Goal: Task Accomplishment & Management: Complete application form

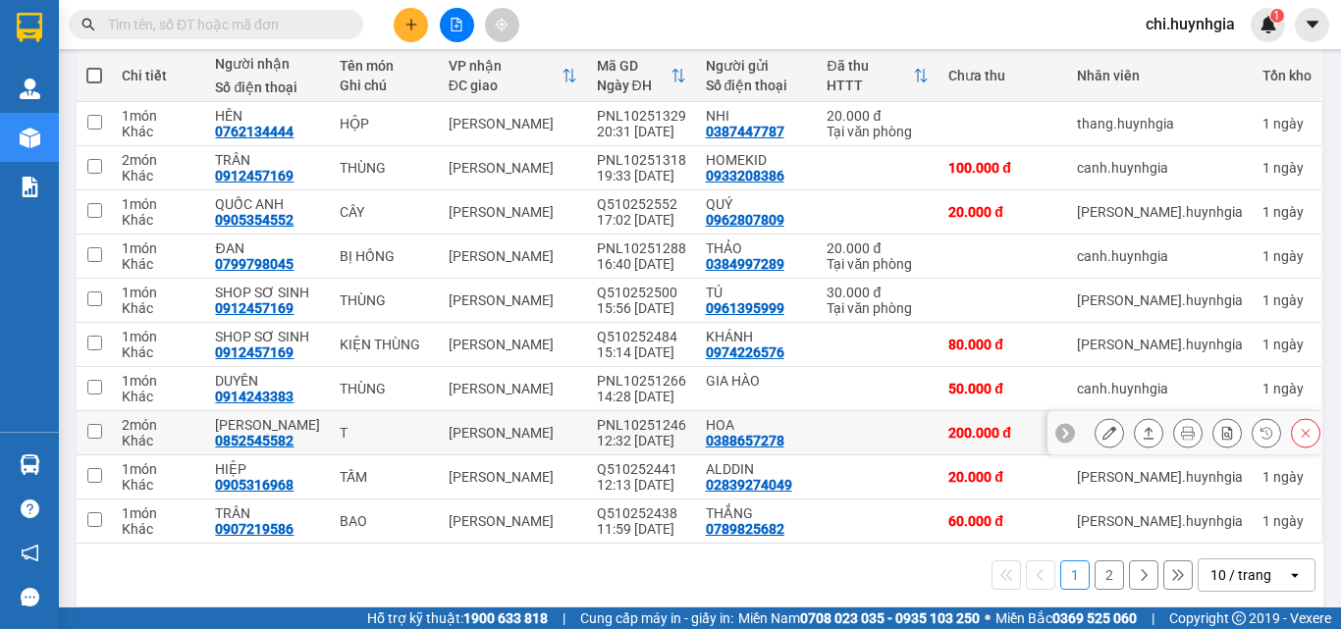
scroll to position [243, 0]
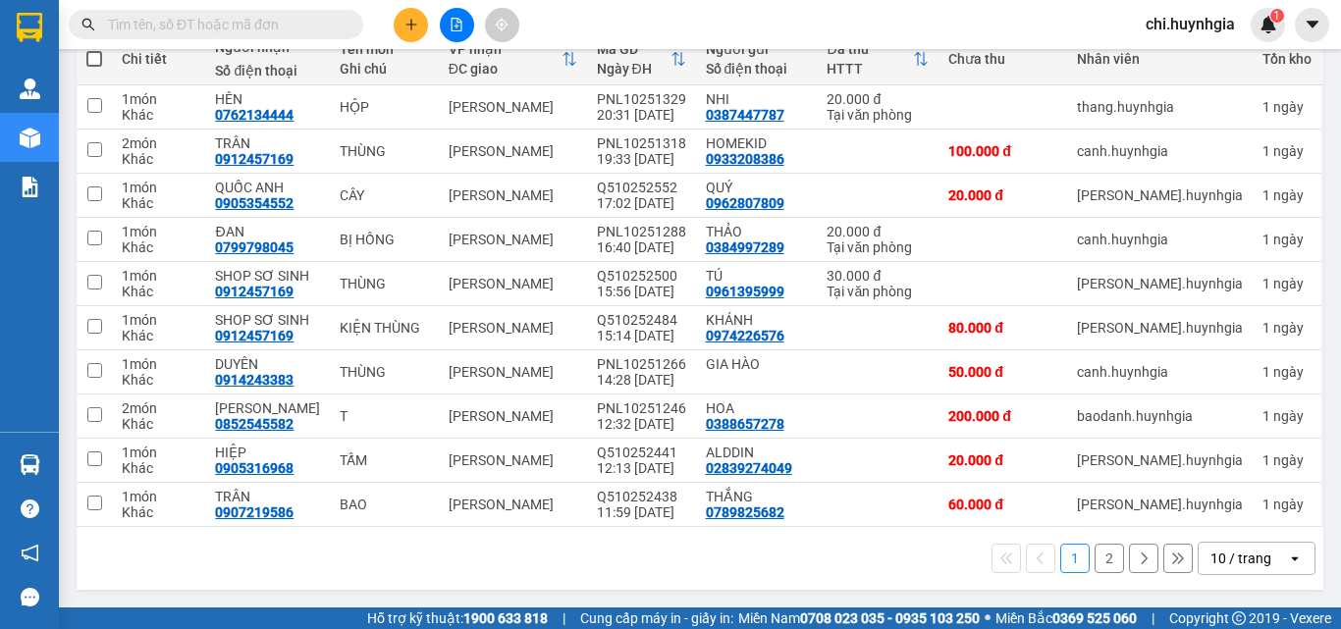
click at [1094, 556] on button "2" at bounding box center [1108, 558] width 29 height 29
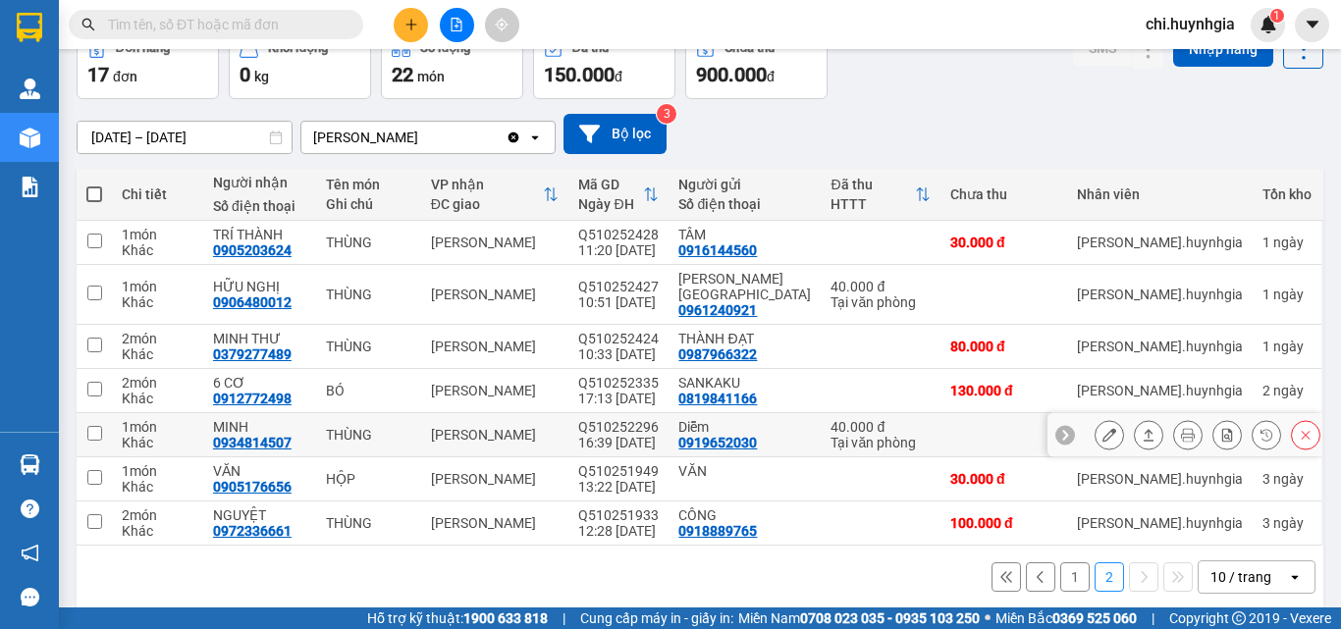
scroll to position [111, 0]
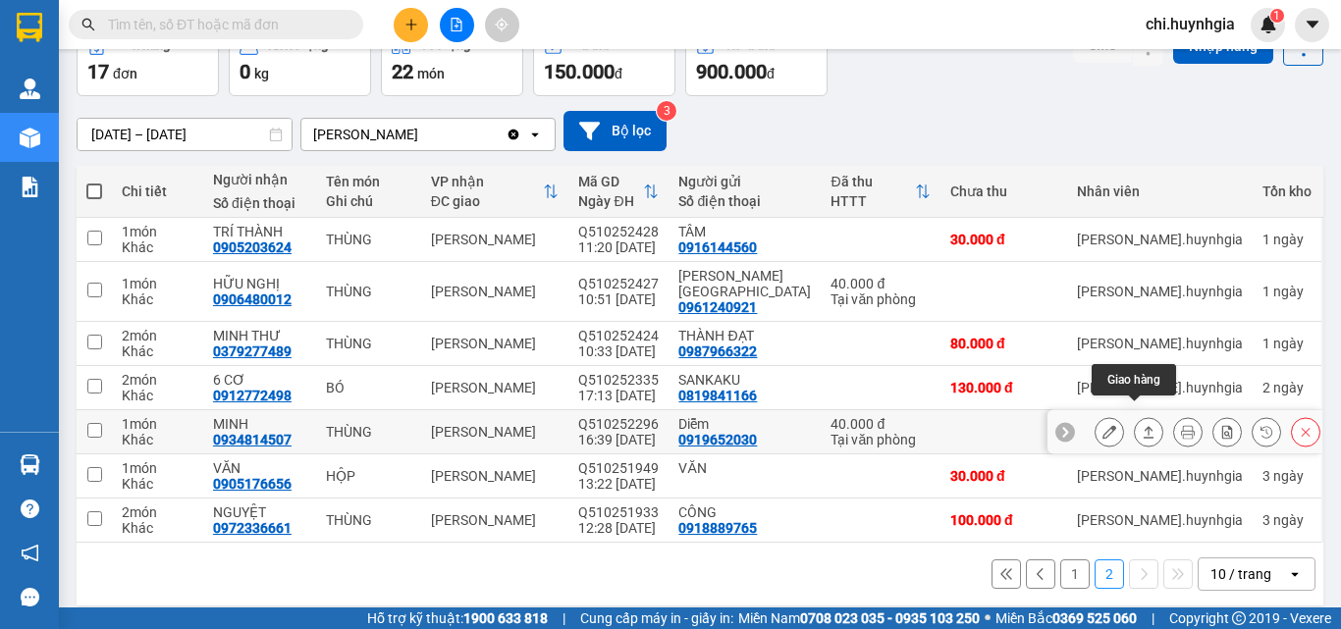
drag, startPoint x: 1138, startPoint y: 415, endPoint x: 1071, endPoint y: 411, distance: 67.8
click at [1141, 425] on icon at bounding box center [1148, 432] width 14 height 14
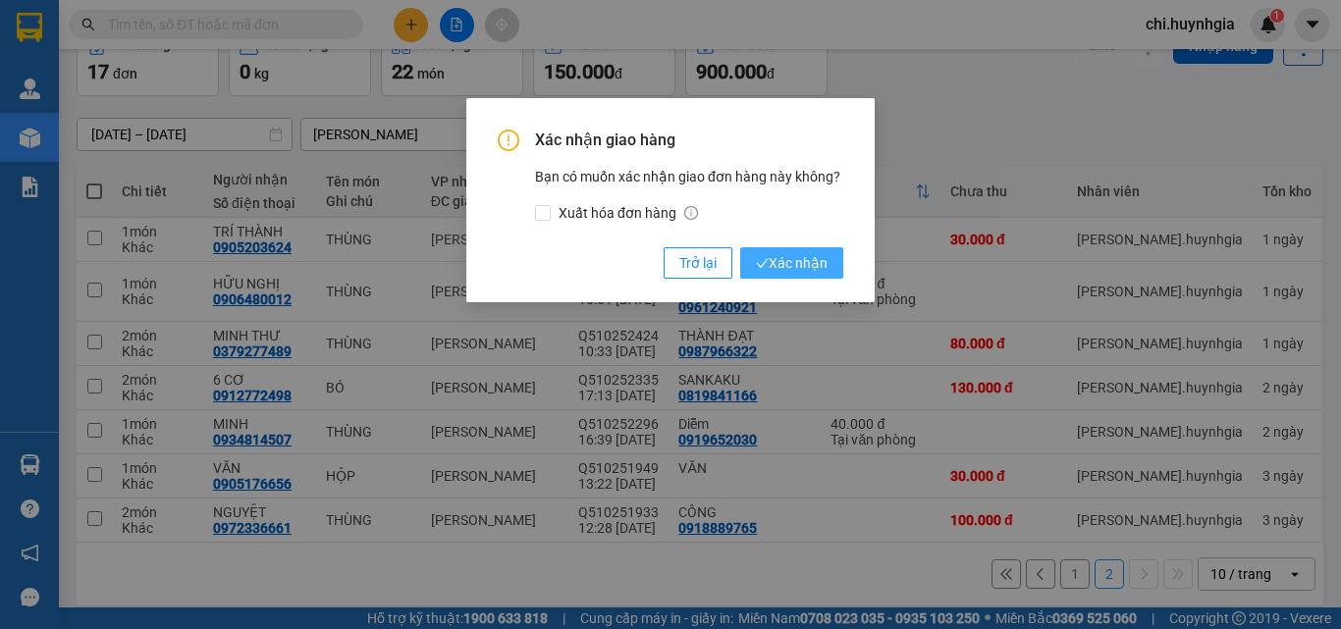
click at [814, 259] on span "Xác nhận" at bounding box center [792, 263] width 72 height 22
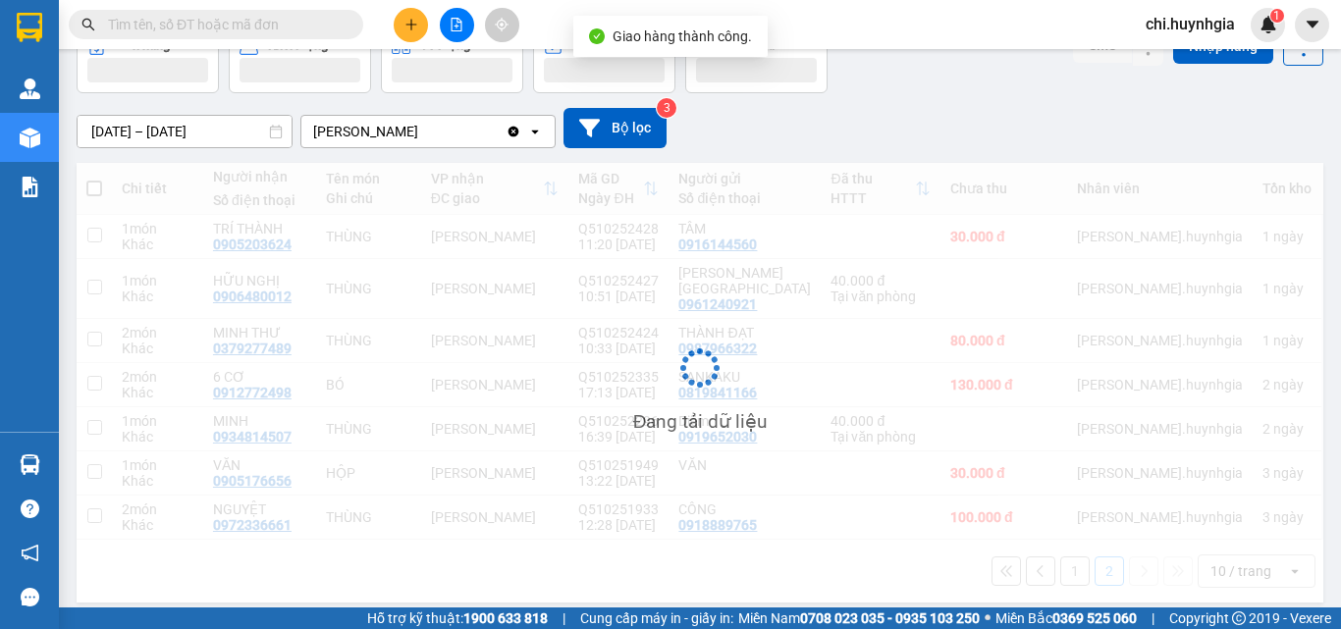
scroll to position [90, 0]
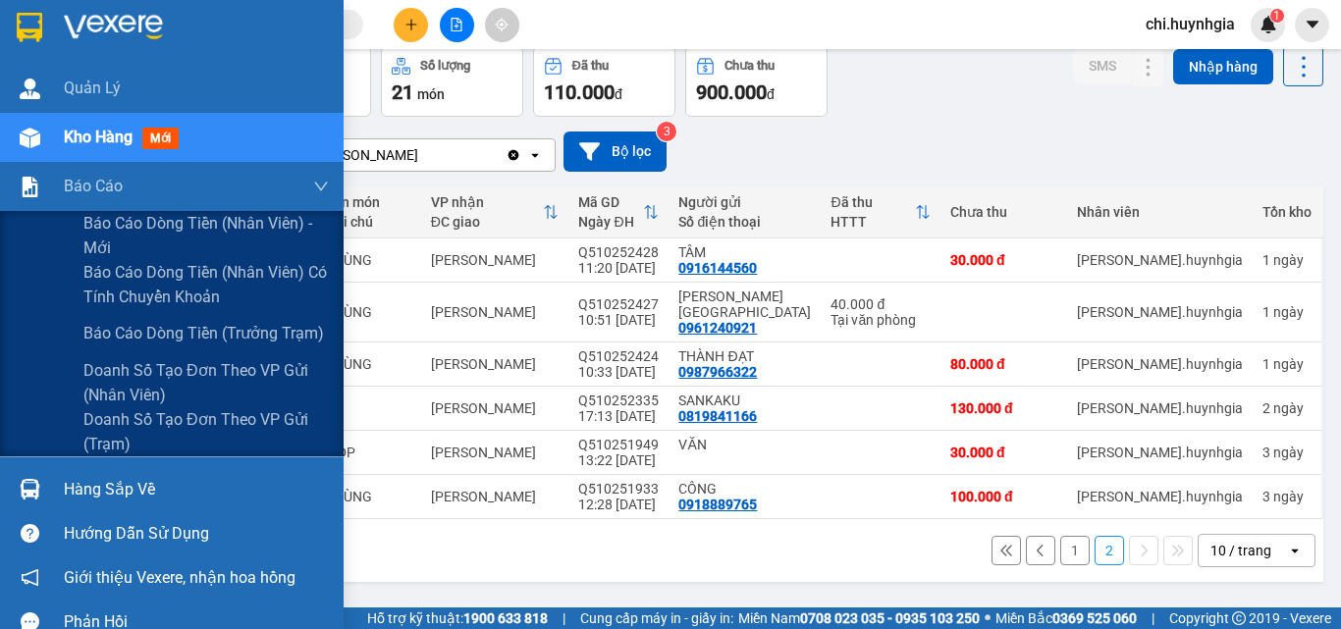
drag, startPoint x: 63, startPoint y: 186, endPoint x: 71, endPoint y: 142, distance: 44.9
click at [64, 185] on div "Báo cáo" at bounding box center [172, 186] width 344 height 49
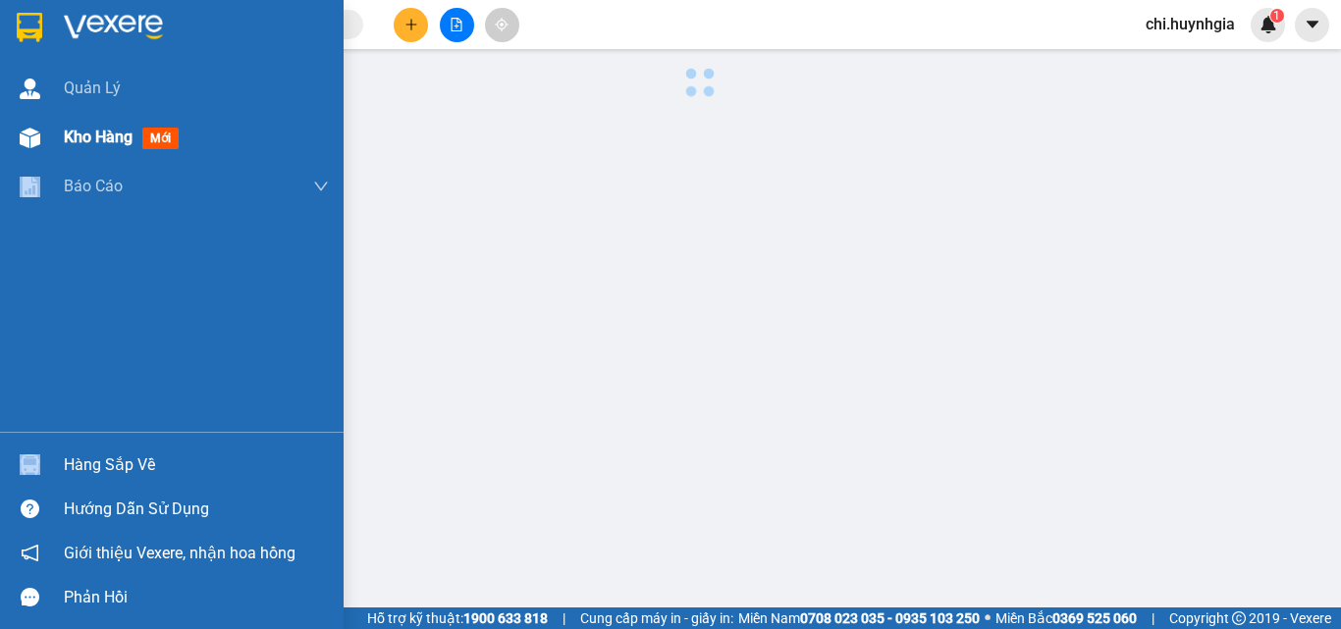
click at [76, 137] on span "Kho hàng" at bounding box center [98, 137] width 69 height 19
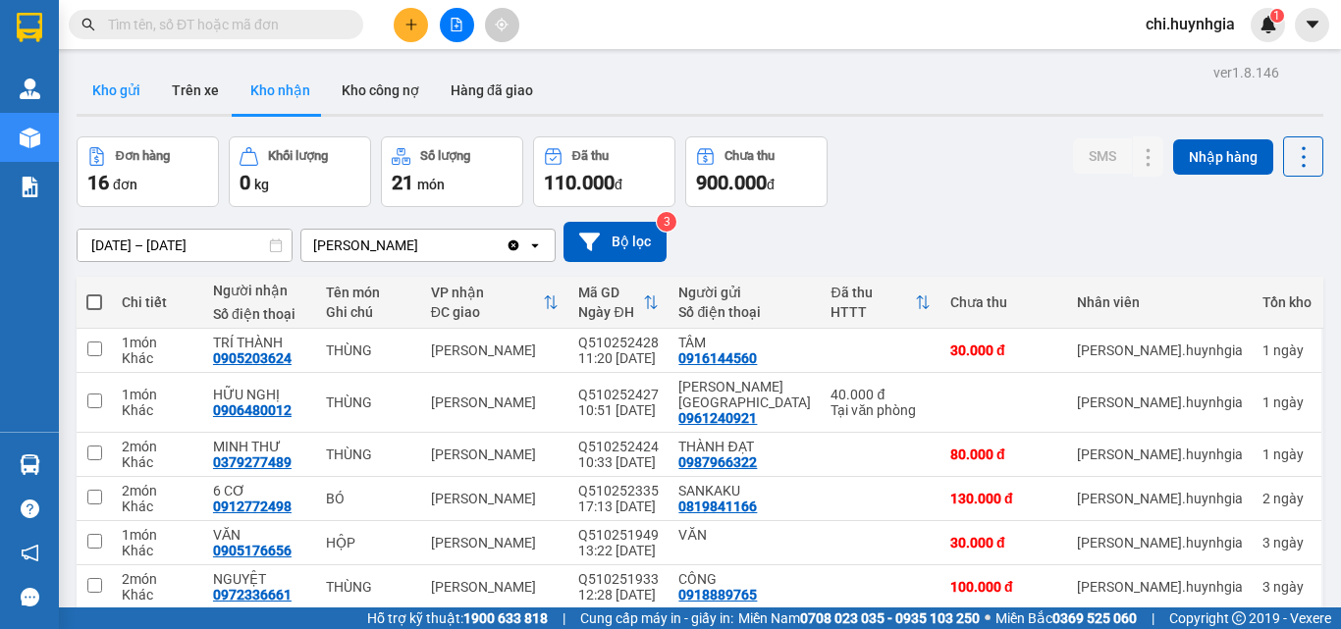
click at [108, 95] on button "Kho gửi" at bounding box center [116, 90] width 79 height 47
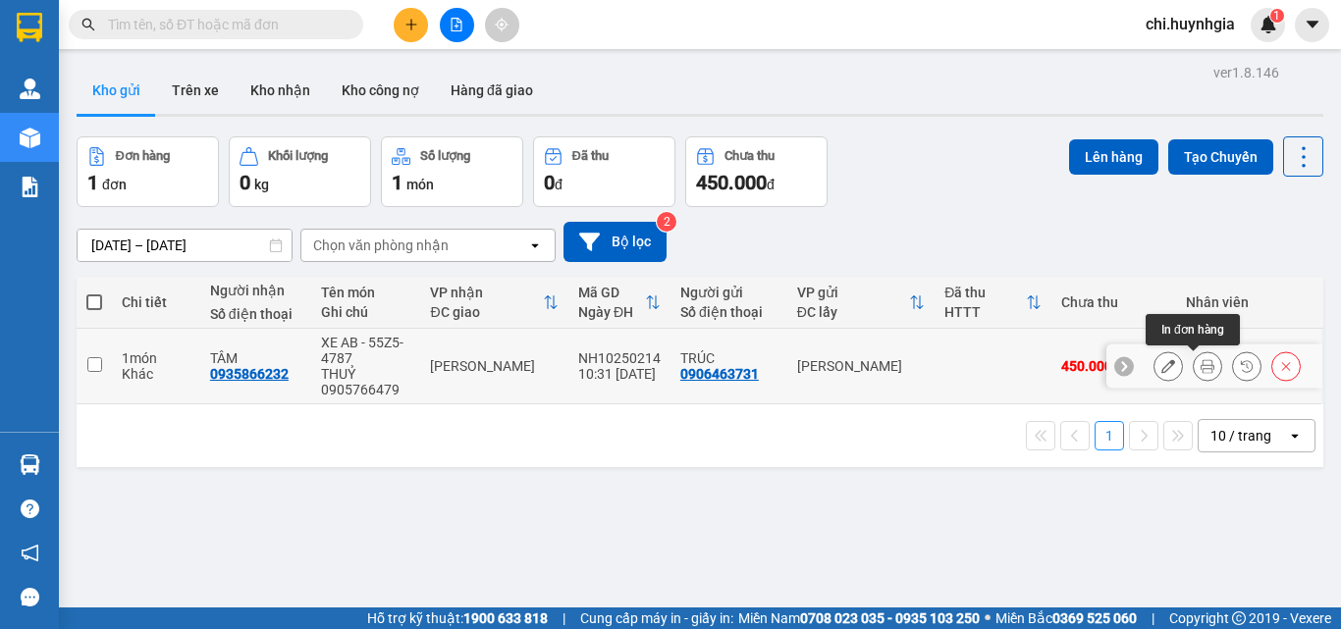
click at [1193, 363] on button at bounding box center [1206, 366] width 27 height 34
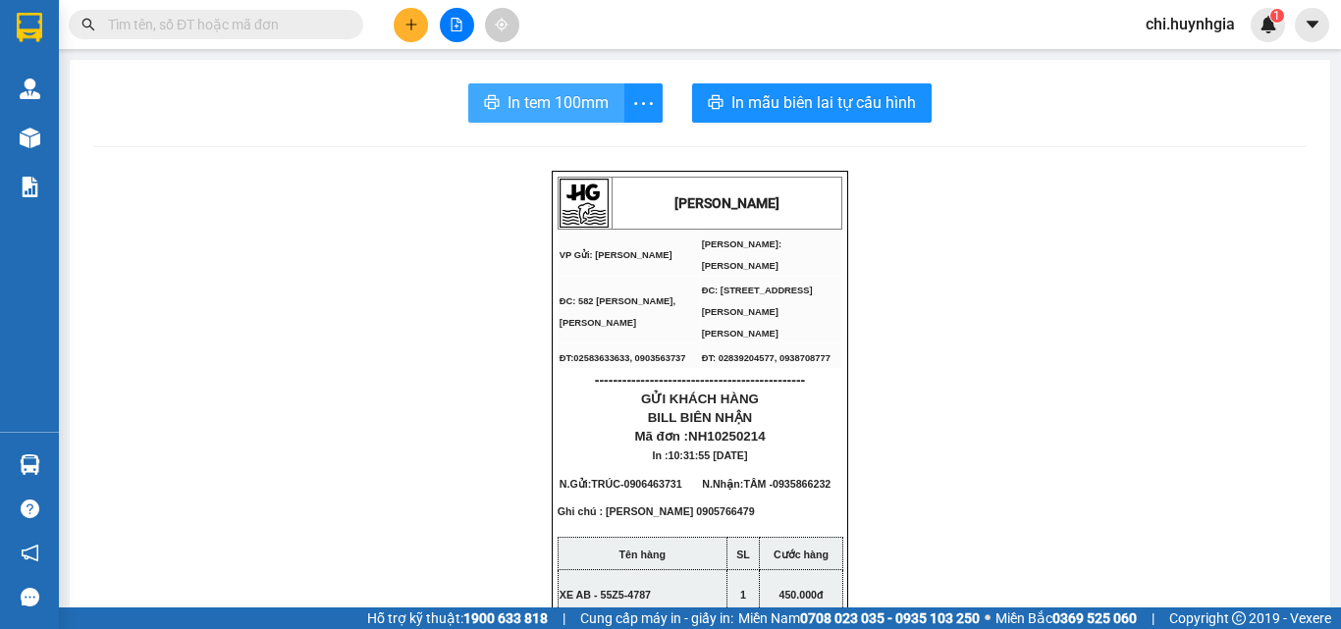
click at [595, 105] on span "In tem 100mm" at bounding box center [557, 102] width 101 height 25
click at [530, 103] on span "In tem 100mm" at bounding box center [557, 102] width 101 height 25
click at [546, 105] on span "In tem 100mm" at bounding box center [557, 102] width 101 height 25
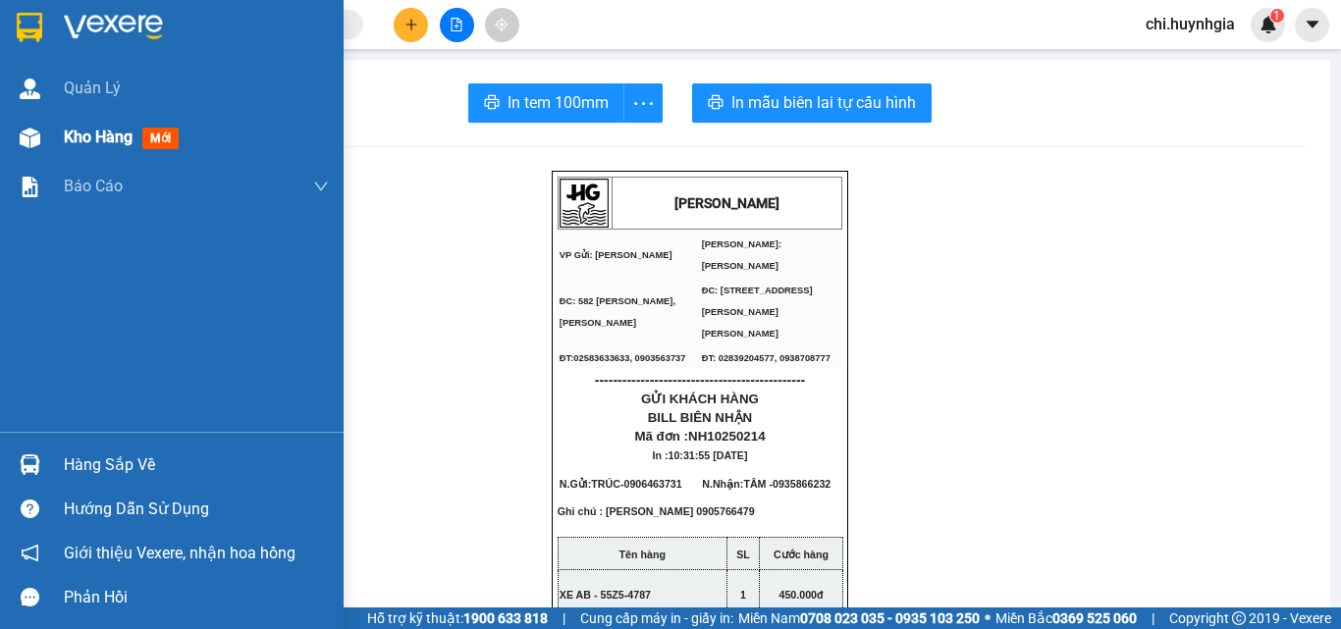
click at [59, 131] on div "Kho hàng mới" at bounding box center [172, 137] width 344 height 49
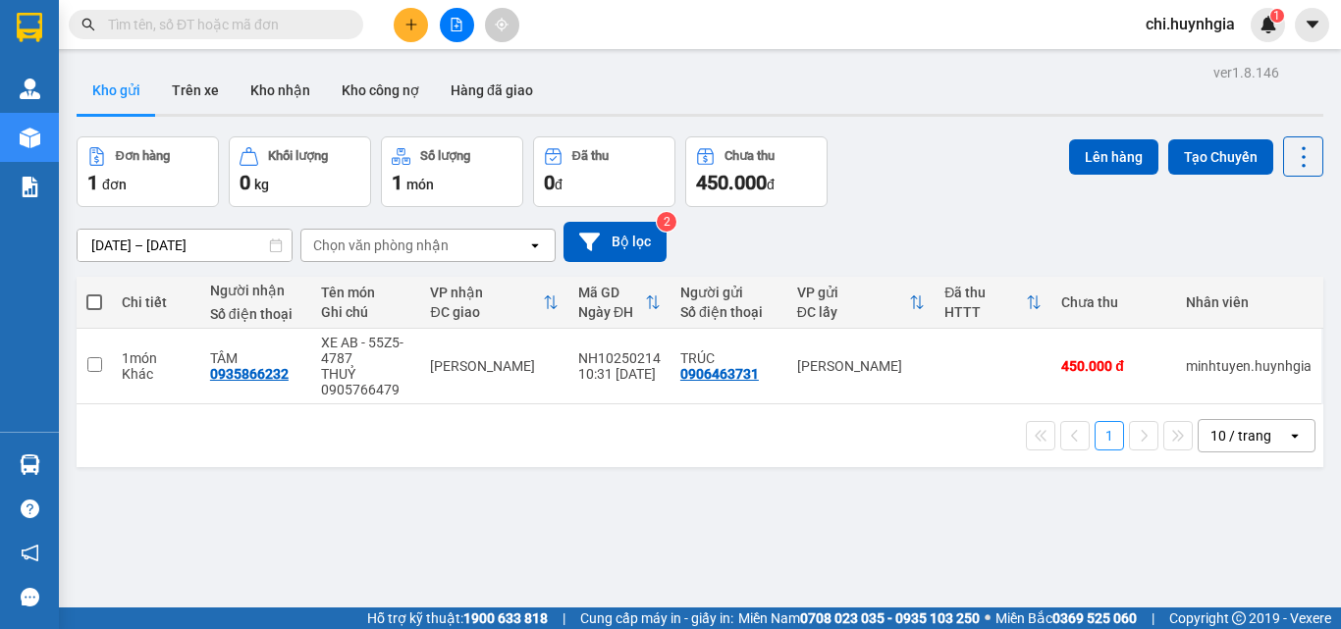
drag, startPoint x: 326, startPoint y: 481, endPoint x: 352, endPoint y: 482, distance: 26.5
click at [330, 482] on div "ver 1.8.146 Kho gửi Trên xe Kho [PERSON_NAME] công nợ Hàng đã [PERSON_NAME] hàn…" at bounding box center [700, 373] width 1262 height 629
drag, startPoint x: 277, startPoint y: 91, endPoint x: 336, endPoint y: 107, distance: 60.9
click at [279, 91] on button "Kho nhận" at bounding box center [280, 90] width 91 height 47
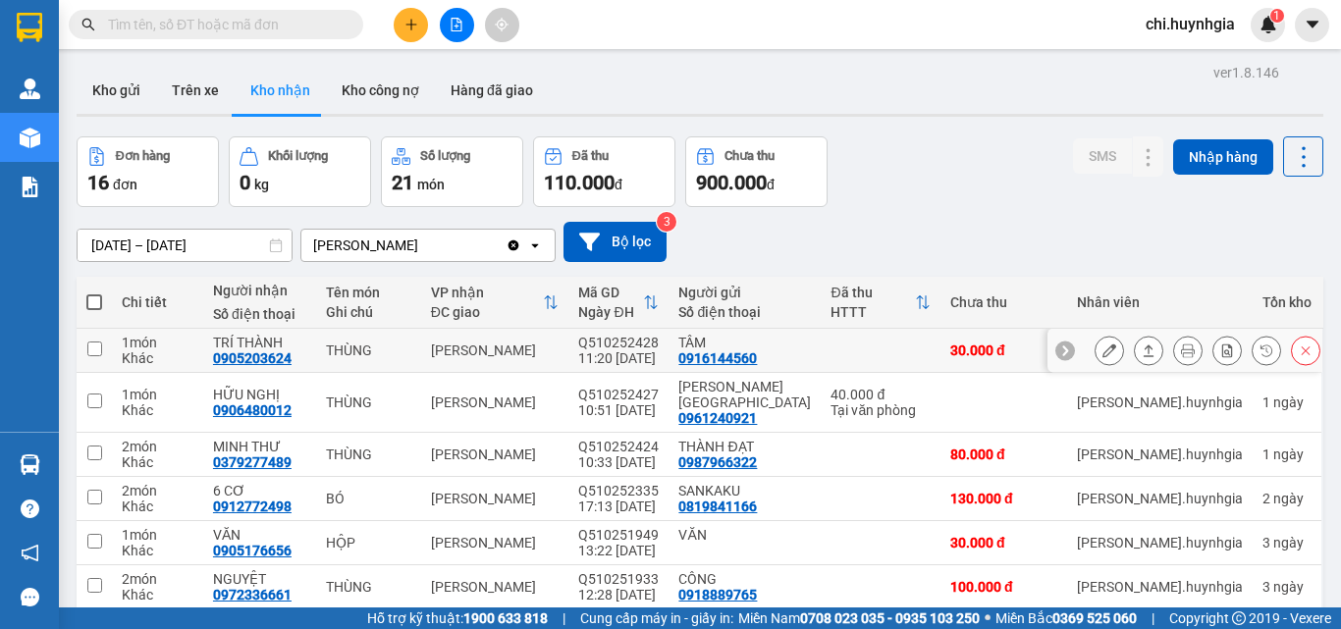
scroll to position [90, 0]
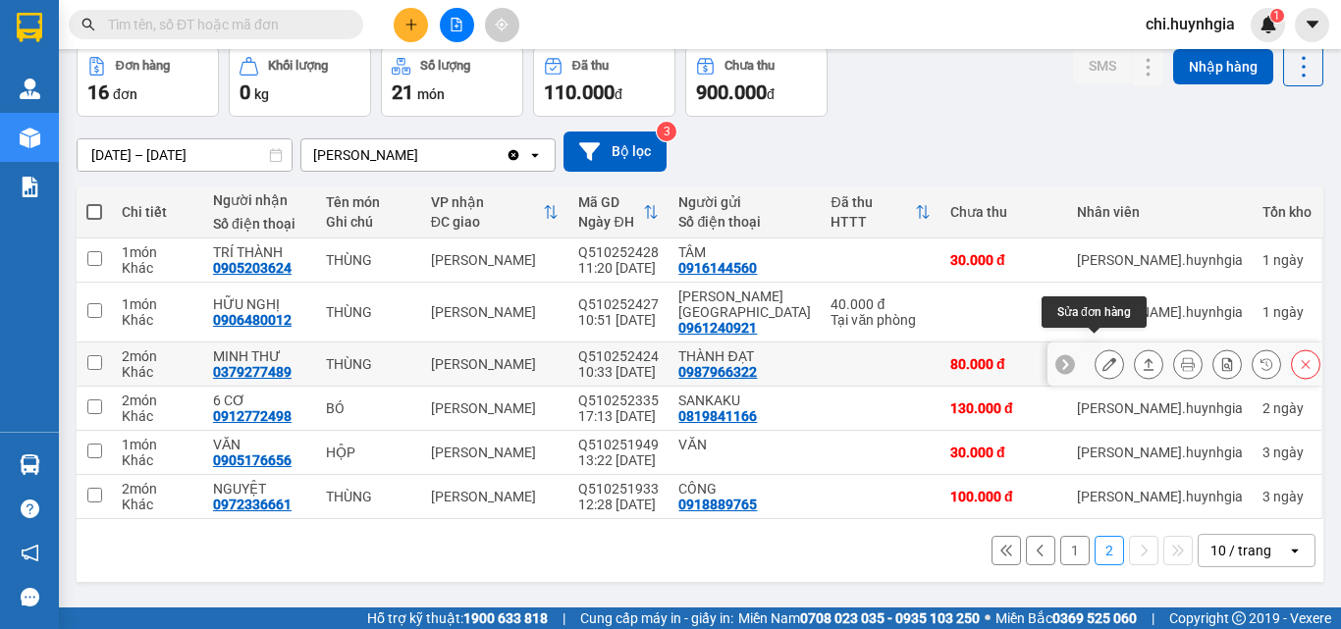
click at [1102, 357] on icon at bounding box center [1109, 364] width 14 height 14
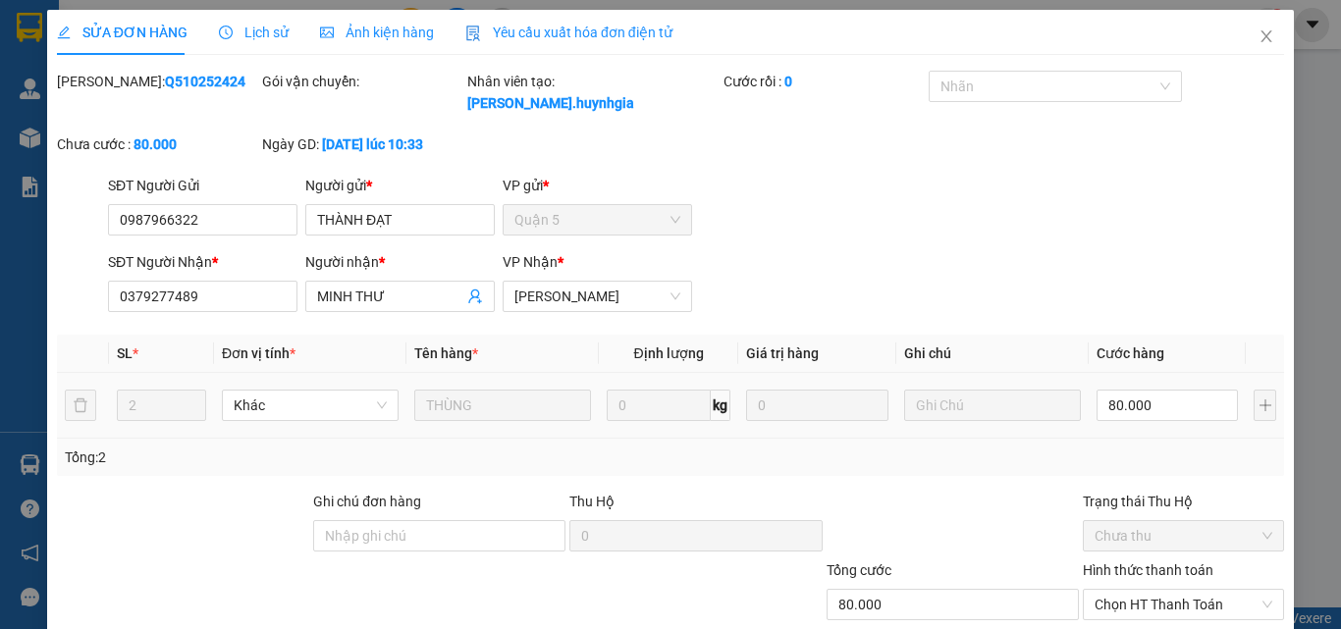
type input "0987966322"
type input "THÀNH ĐẠT"
type input "0379277489"
type input "MINH THƯ"
type input "80.000"
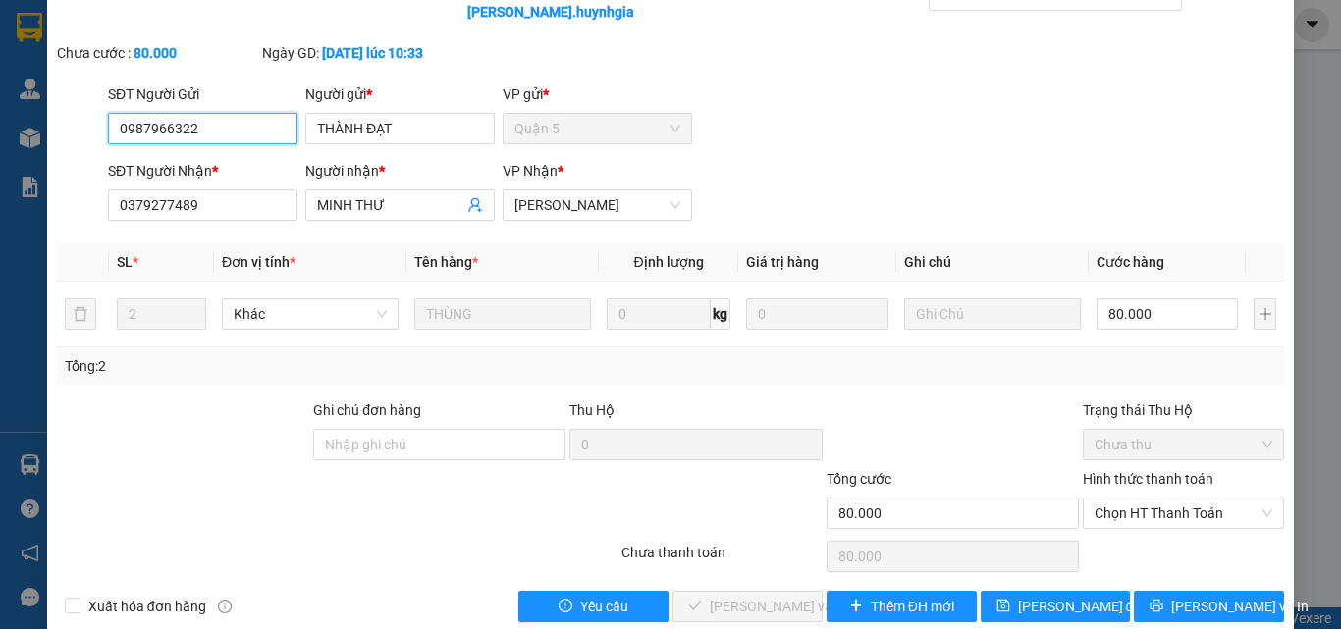
scroll to position [101, 0]
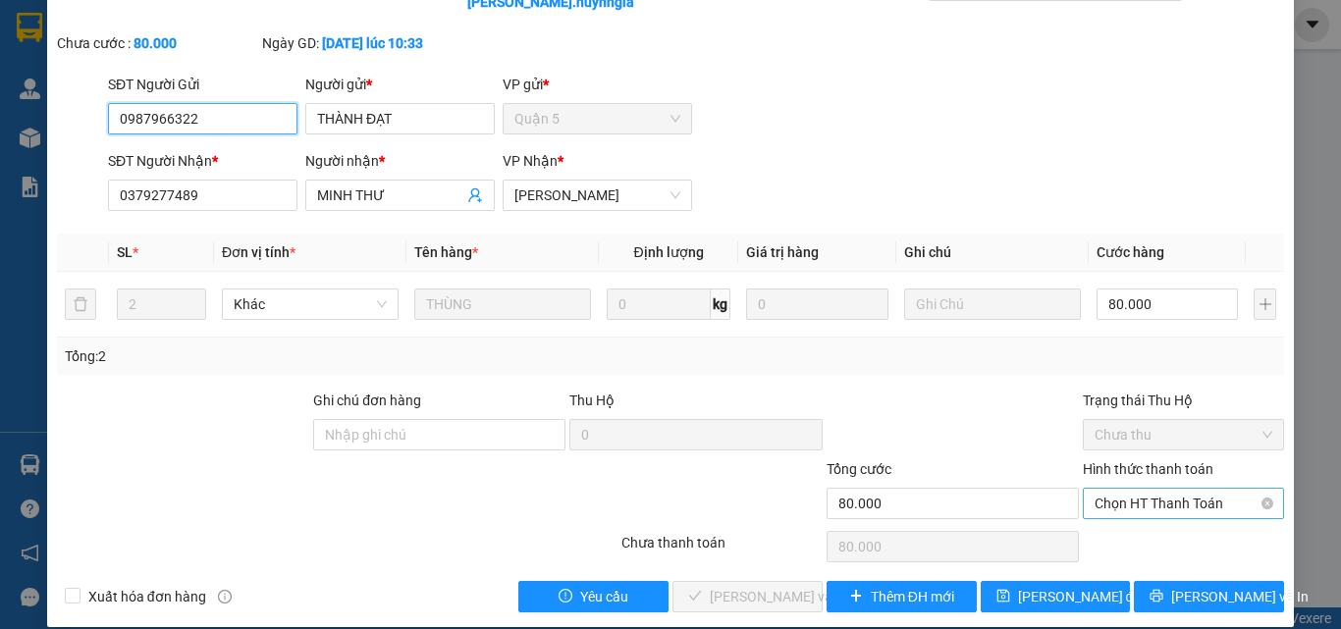
click at [1155, 489] on span "Chọn HT Thanh Toán" at bounding box center [1183, 503] width 178 height 29
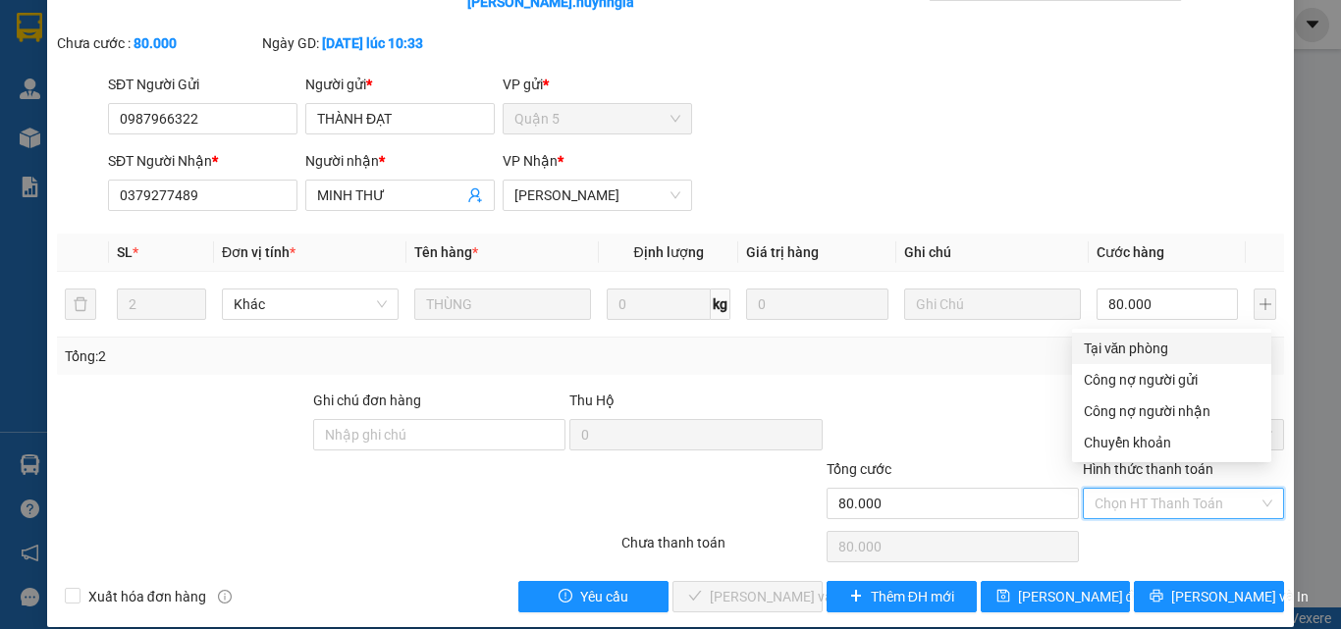
click at [1115, 350] on div "Tại văn phòng" at bounding box center [1172, 349] width 176 height 22
type input "0"
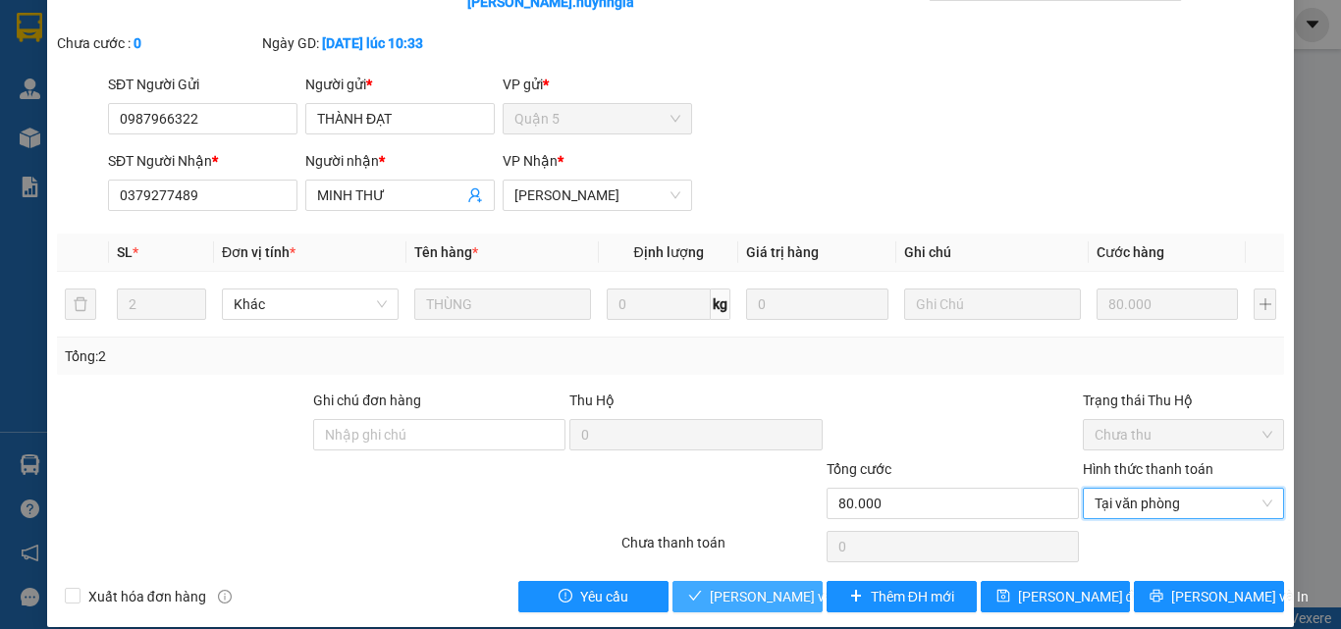
drag, startPoint x: 754, startPoint y: 584, endPoint x: 895, endPoint y: 542, distance: 147.5
click at [755, 586] on span "[PERSON_NAME] và [PERSON_NAME] hàng" at bounding box center [842, 597] width 265 height 22
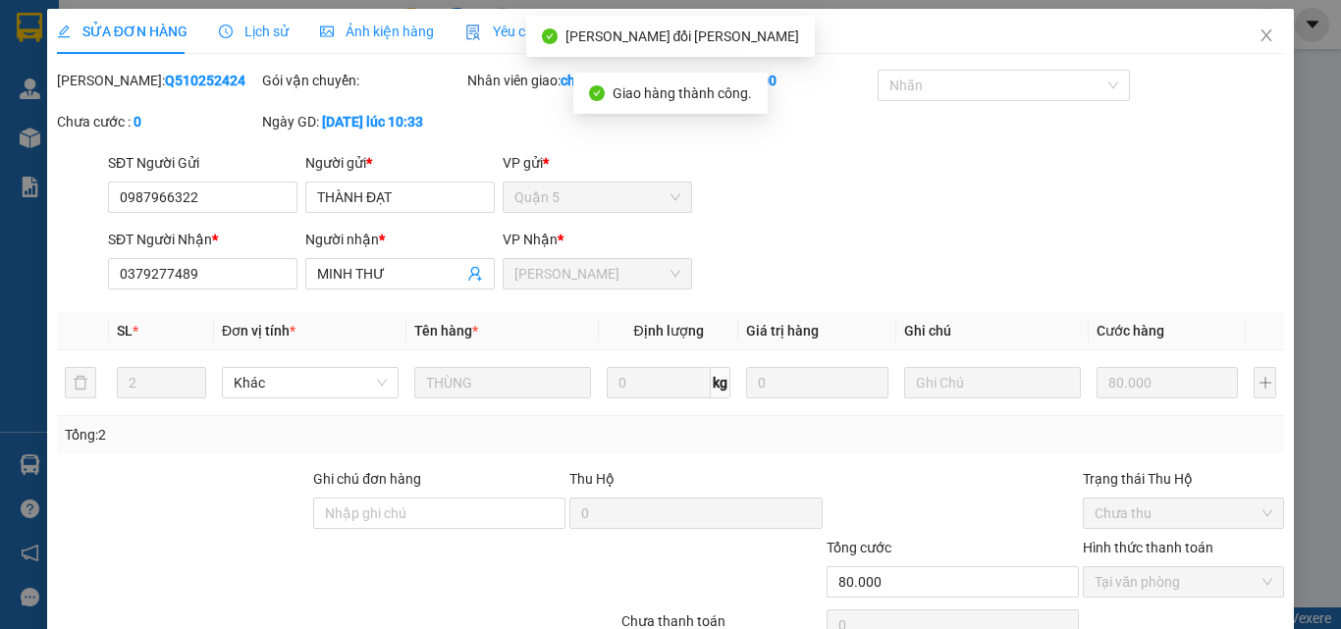
scroll to position [0, 0]
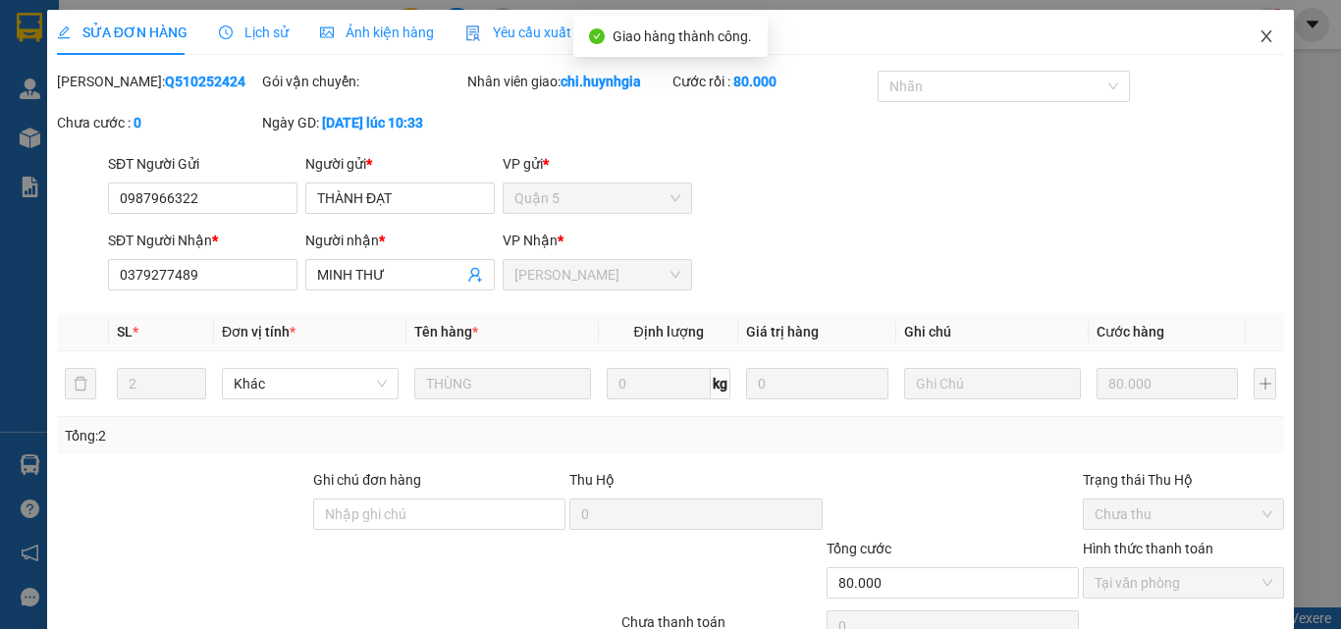
click at [1258, 29] on icon "close" at bounding box center [1266, 36] width 16 height 16
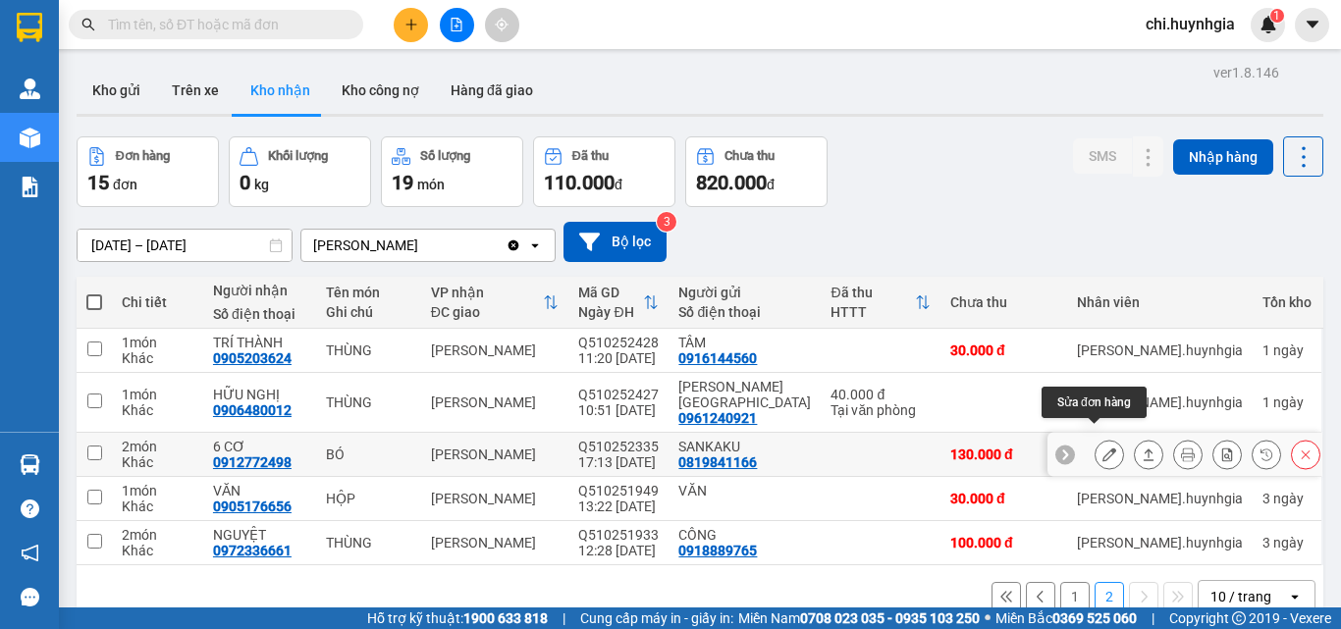
click at [1102, 448] on icon at bounding box center [1109, 455] width 14 height 14
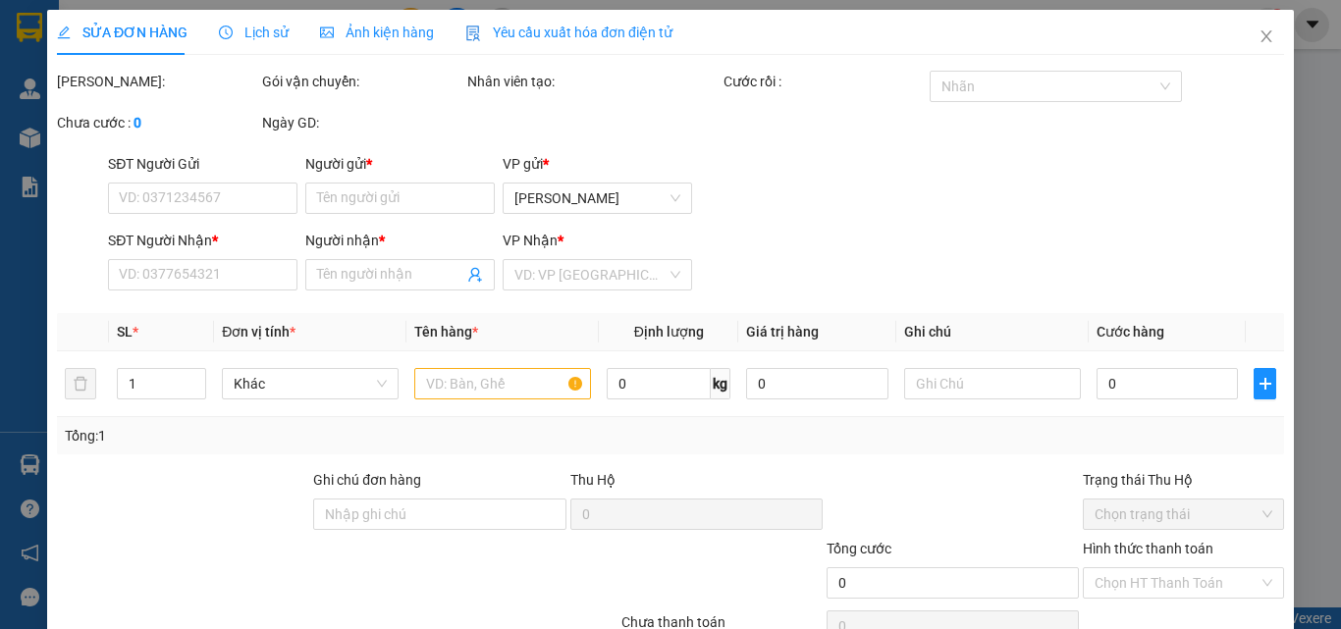
type input "0819841166"
type input "SANKAKU"
type input "0912772498"
type input "6 CƠ"
type input "130.000"
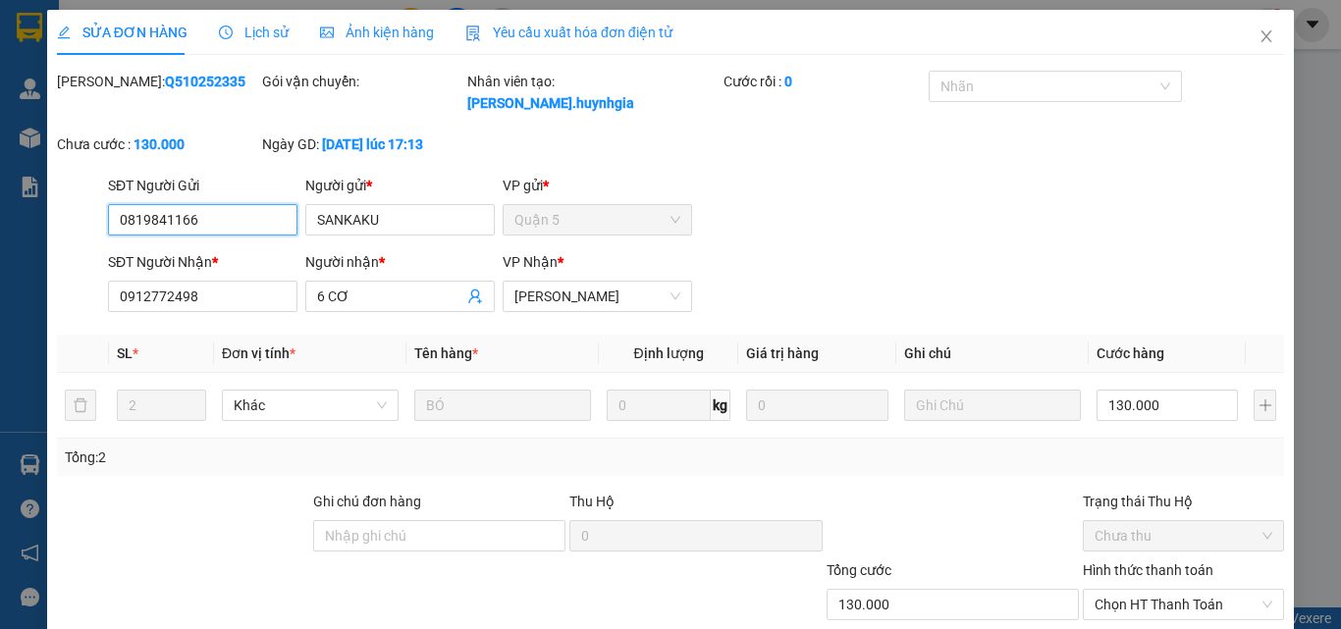
scroll to position [101, 0]
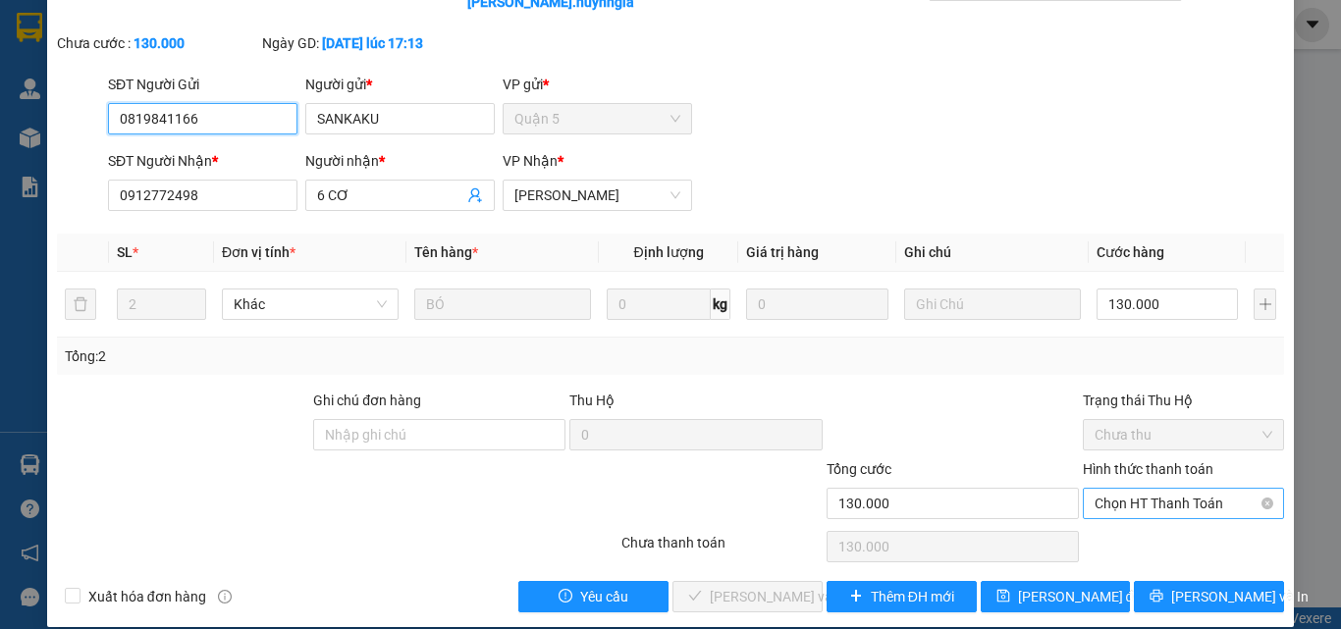
click at [1139, 489] on span "Chọn HT Thanh Toán" at bounding box center [1183, 503] width 178 height 29
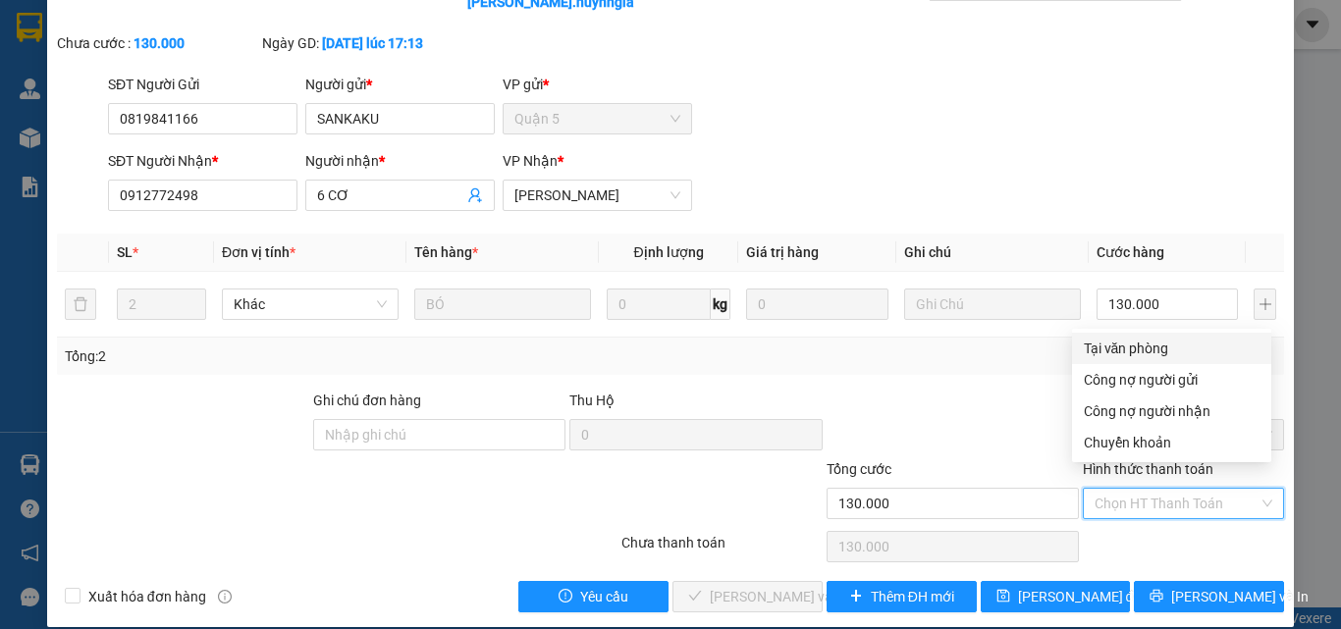
click at [1103, 358] on div "Tại văn phòng" at bounding box center [1172, 349] width 176 height 22
type input "0"
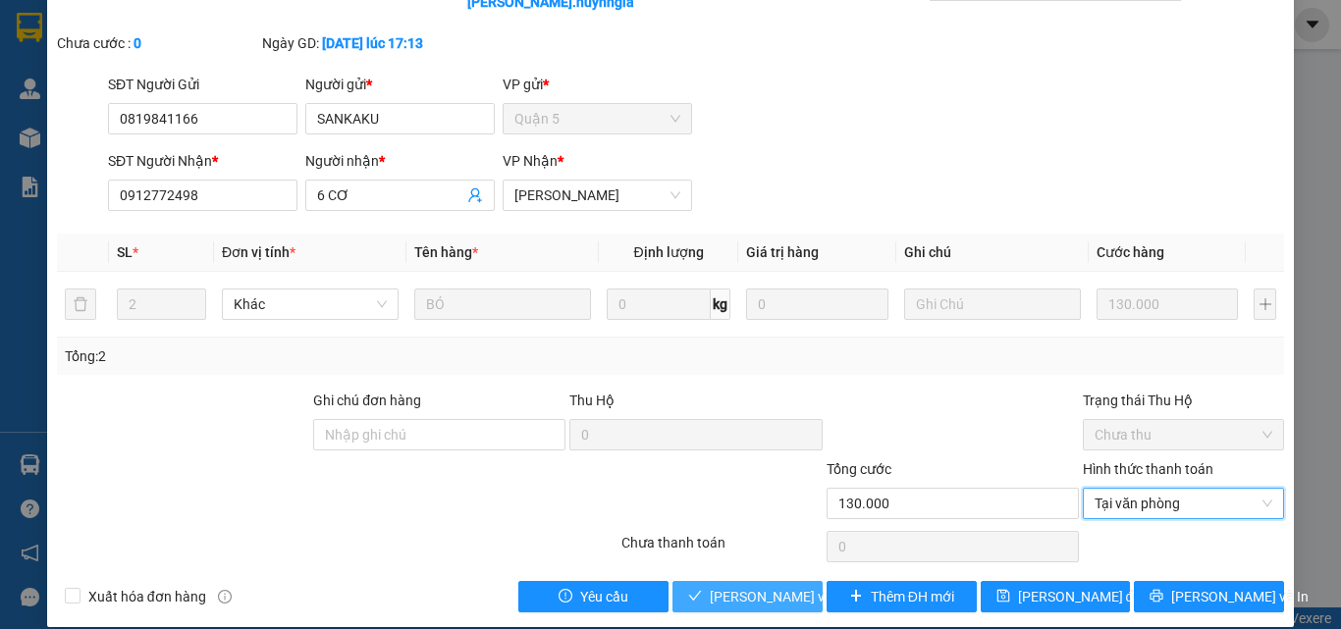
drag, startPoint x: 756, startPoint y: 568, endPoint x: 802, endPoint y: 532, distance: 58.7
click at [756, 586] on span "[PERSON_NAME] và [PERSON_NAME] hàng" at bounding box center [842, 597] width 265 height 22
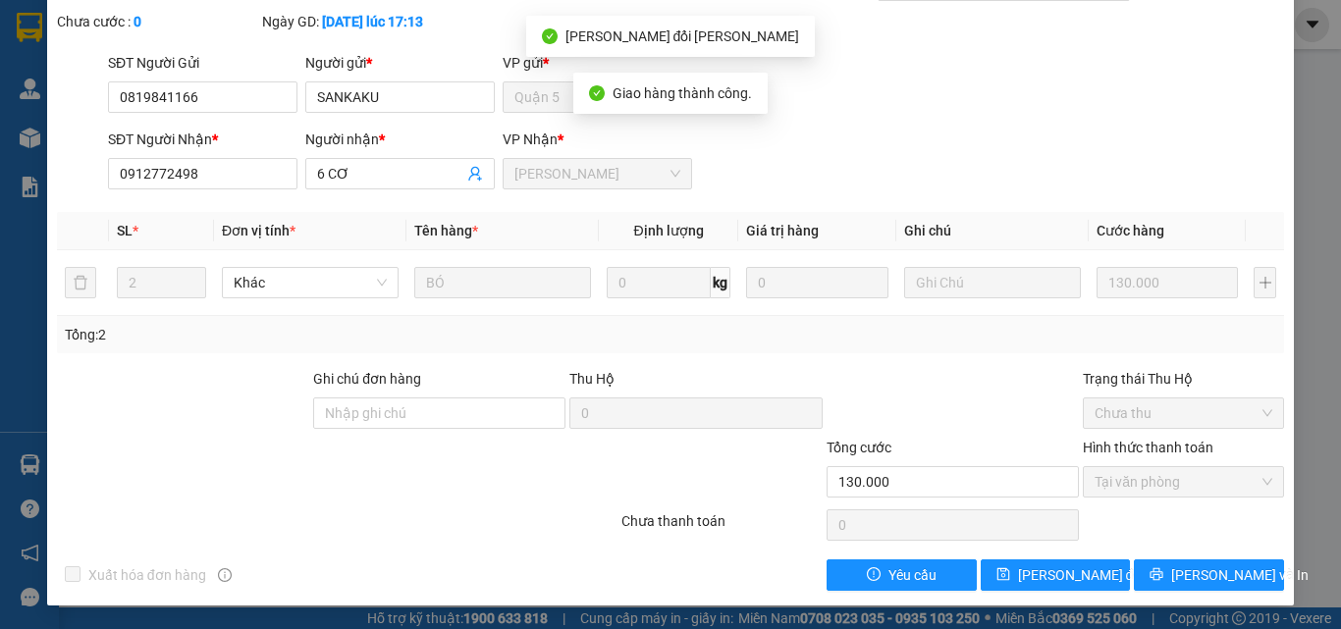
scroll to position [0, 0]
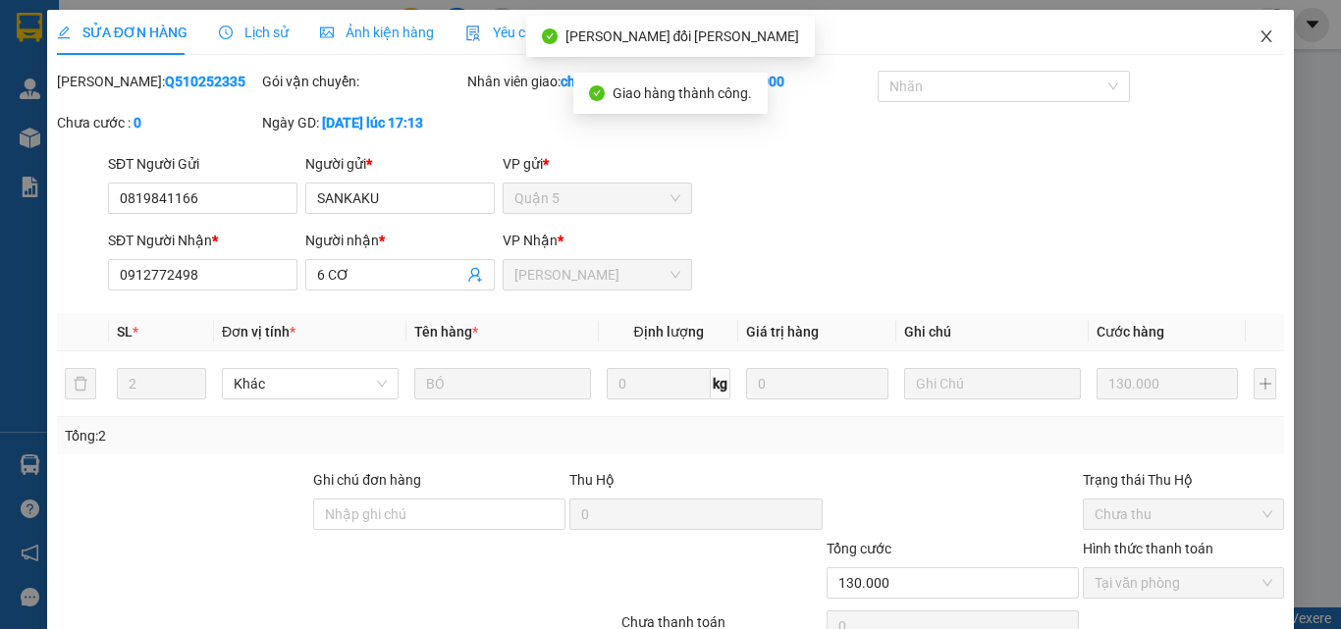
click at [1258, 32] on icon "close" at bounding box center [1266, 36] width 16 height 16
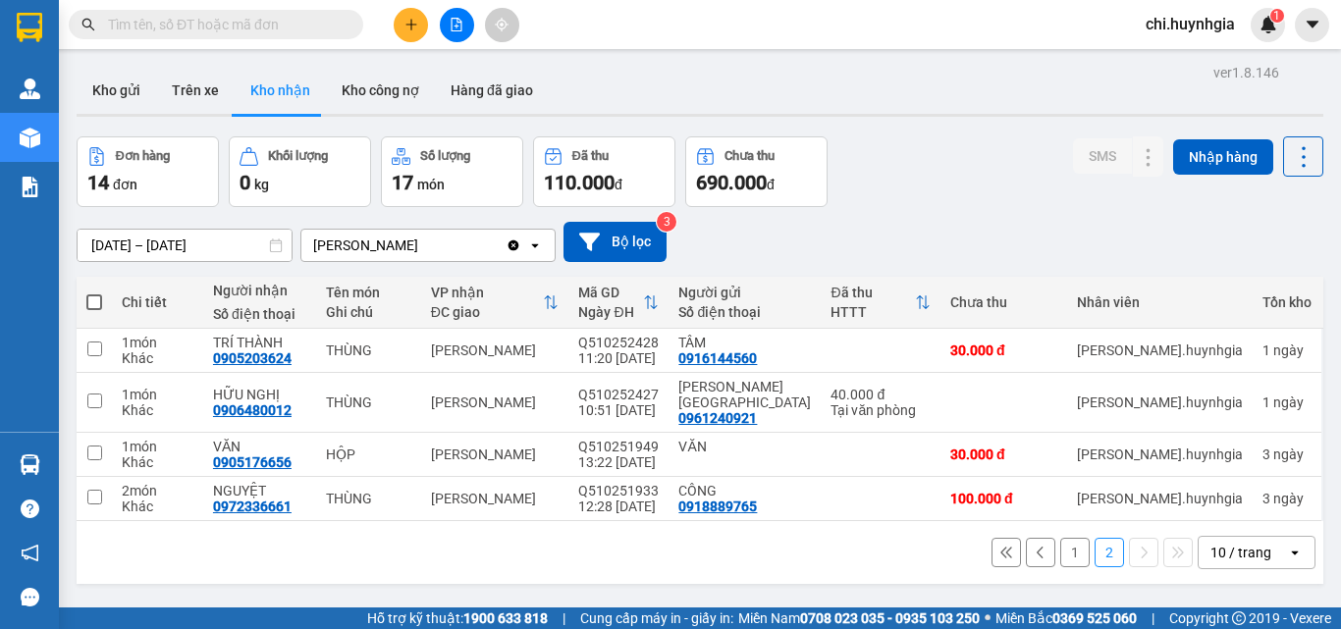
click at [1060, 538] on button "1" at bounding box center [1074, 552] width 29 height 29
